Goal: Task Accomplishment & Management: Manage account settings

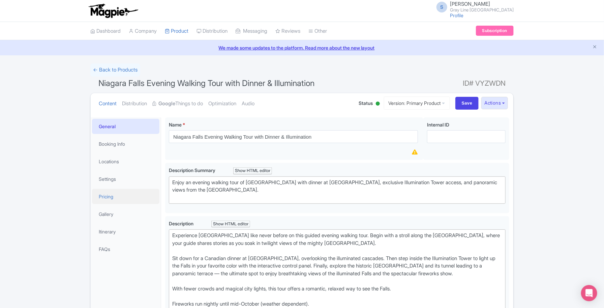
click at [122, 198] on link "Pricing" at bounding box center [125, 196] width 67 height 15
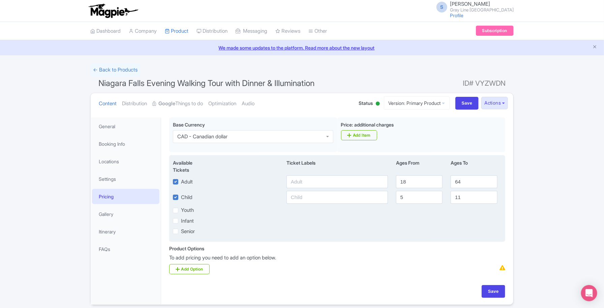
click at [193, 213] on label "Youth" at bounding box center [187, 210] width 13 height 8
click at [186, 211] on input "Youth" at bounding box center [183, 208] width 4 height 4
checkbox input "true"
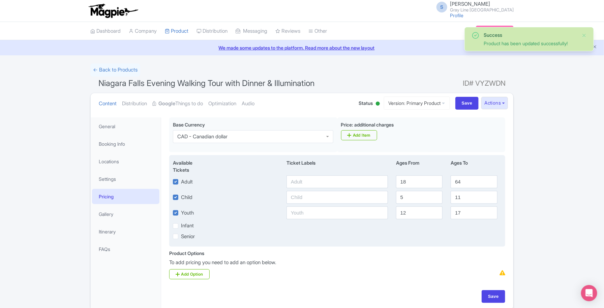
scroll to position [33, 0]
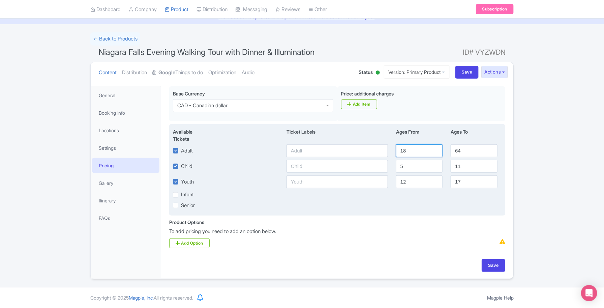
drag, startPoint x: 417, startPoint y: 144, endPoint x: 375, endPoint y: 149, distance: 41.8
click at [374, 149] on div "Adult 18 64" at bounding box center [337, 150] width 337 height 13
type input "12"
type input "99"
type input "3"
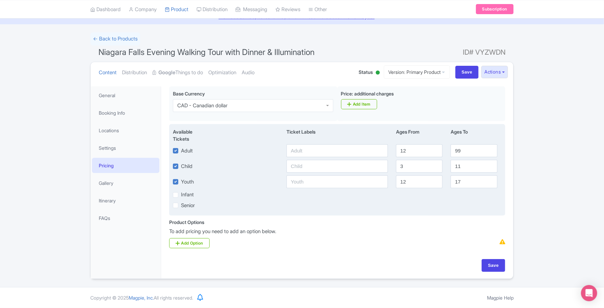
click at [181, 196] on label "Infant" at bounding box center [187, 195] width 13 height 8
click at [181, 195] on input "Infant" at bounding box center [183, 193] width 4 height 4
checkbox input "true"
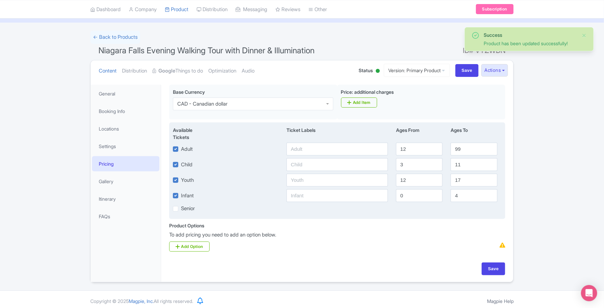
click at [179, 180] on div "Youth" at bounding box center [183, 180] width 21 height 8
click at [181, 182] on label "Youth" at bounding box center [187, 180] width 13 height 8
click at [181, 180] on input "Youth" at bounding box center [183, 178] width 4 height 4
checkbox input "false"
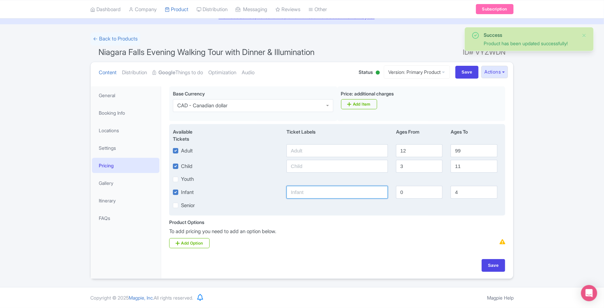
click at [311, 195] on input "text" at bounding box center [338, 192] width 102 height 13
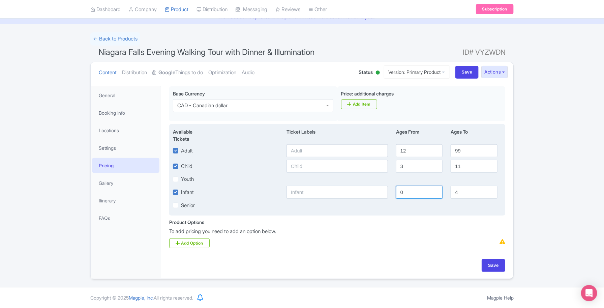
click at [426, 191] on input "0" at bounding box center [419, 192] width 47 height 13
type input "2"
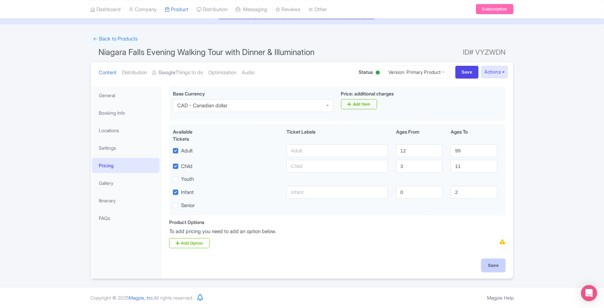
click at [490, 265] on input "Save" at bounding box center [494, 265] width 24 height 13
type input "Update Product"
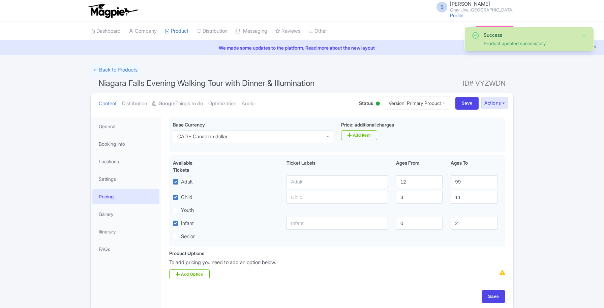
scroll to position [33, 0]
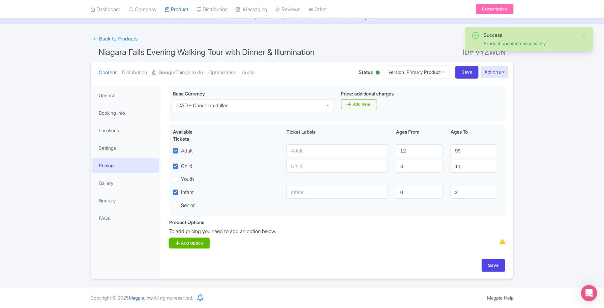
click at [196, 242] on link "Add Option" at bounding box center [189, 243] width 40 height 10
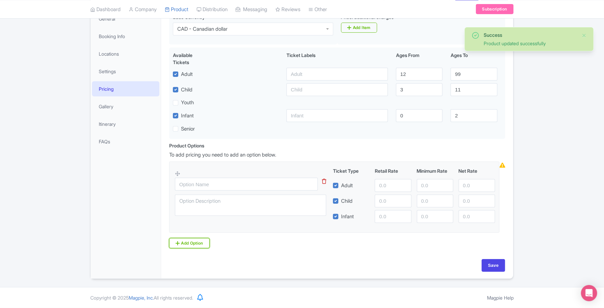
scroll to position [110, 0]
click at [231, 188] on input "text" at bounding box center [246, 184] width 143 height 13
type input "All inclusive Tour"
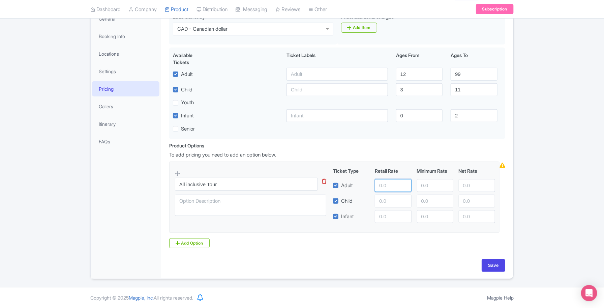
click at [398, 189] on input "number" at bounding box center [393, 185] width 36 height 13
type input "155"
type input "1"
click at [378, 198] on input "number" at bounding box center [393, 201] width 36 height 13
type input "139"
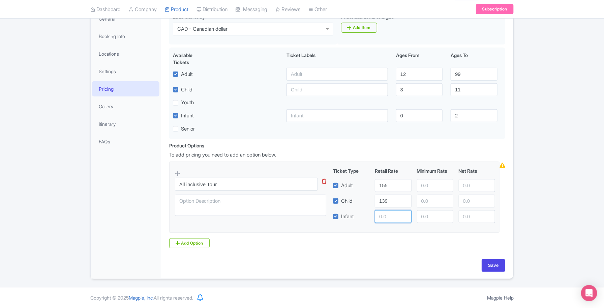
click at [387, 218] on input "number" at bounding box center [393, 216] width 36 height 13
click at [388, 212] on input "number" at bounding box center [393, 216] width 36 height 13
type input "99"
click at [244, 205] on textarea at bounding box center [250, 205] width 151 height 21
click at [492, 264] on input "Save" at bounding box center [494, 265] width 24 height 13
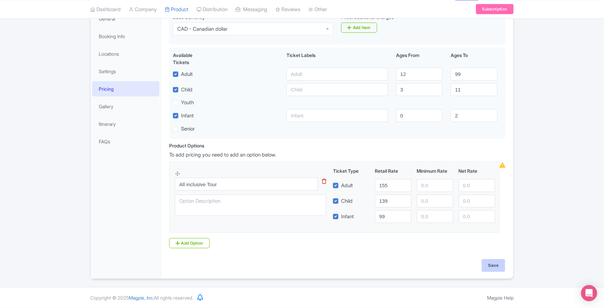
type input "Saving..."
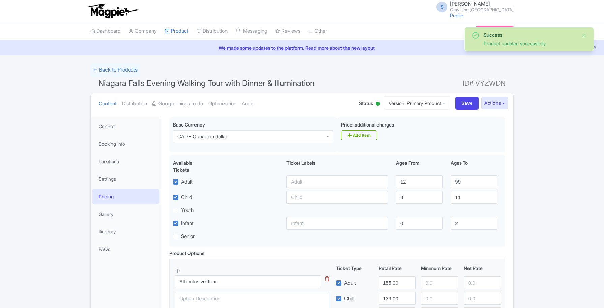
scroll to position [99, 0]
